Goal: Task Accomplishment & Management: Manage account settings

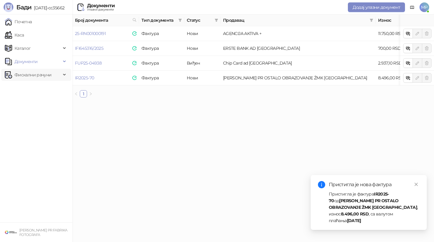
click at [42, 79] on span "Фискални рачуни" at bounding box center [32, 75] width 37 height 12
click at [34, 85] on link "Издати рачуни" at bounding box center [27, 88] width 40 height 12
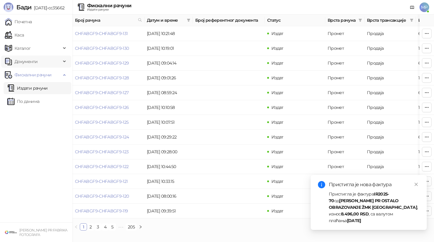
click at [32, 59] on span "Документи" at bounding box center [25, 62] width 23 height 12
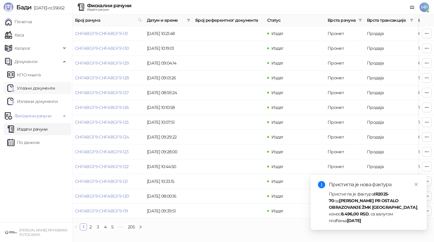
click at [40, 85] on link "Улазни документи" at bounding box center [31, 88] width 48 height 12
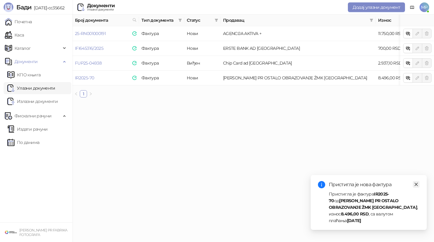
click at [415, 183] on icon "close" at bounding box center [416, 184] width 4 height 4
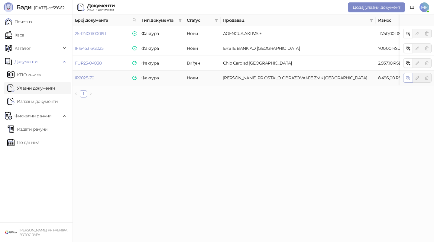
click at [405, 78] on button "button" at bounding box center [408, 78] width 10 height 10
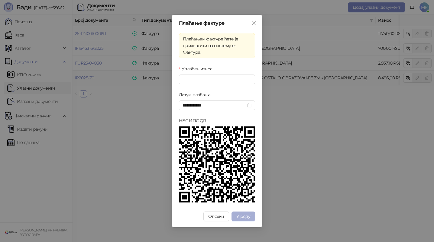
click at [242, 216] on span "У реду" at bounding box center [243, 216] width 14 height 5
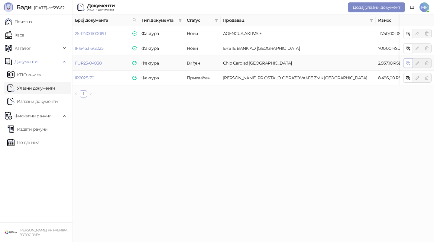
click at [407, 66] on button "button" at bounding box center [408, 63] width 10 height 10
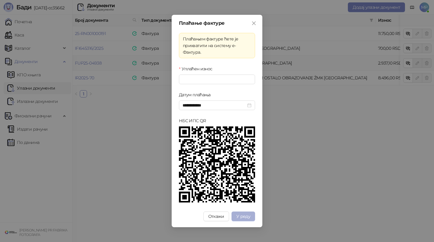
click at [248, 218] on span "У реду" at bounding box center [243, 216] width 14 height 5
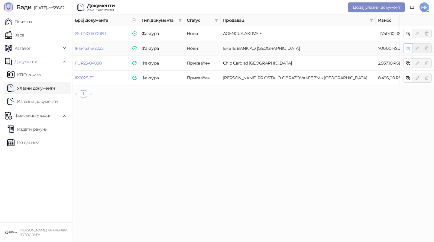
click at [405, 49] on icon "button" at bounding box center [407, 48] width 5 height 5
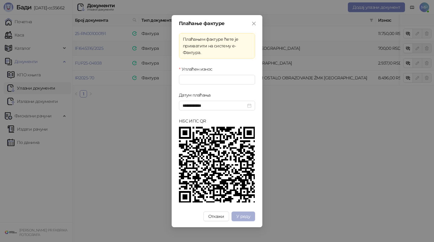
click at [247, 219] on span "У реду" at bounding box center [243, 216] width 14 height 5
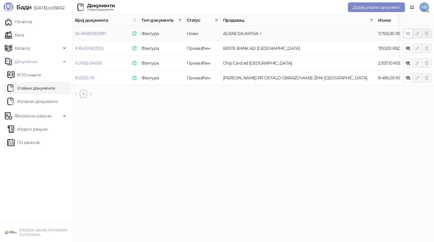
click at [406, 34] on icon "button" at bounding box center [407, 33] width 3 height 2
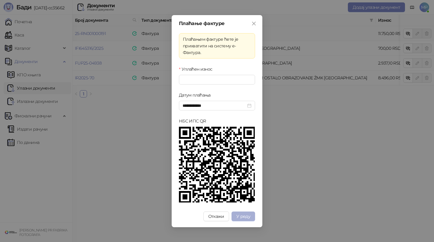
click at [245, 214] on span "У реду" at bounding box center [243, 216] width 14 height 5
